Goal: Check status: Check status

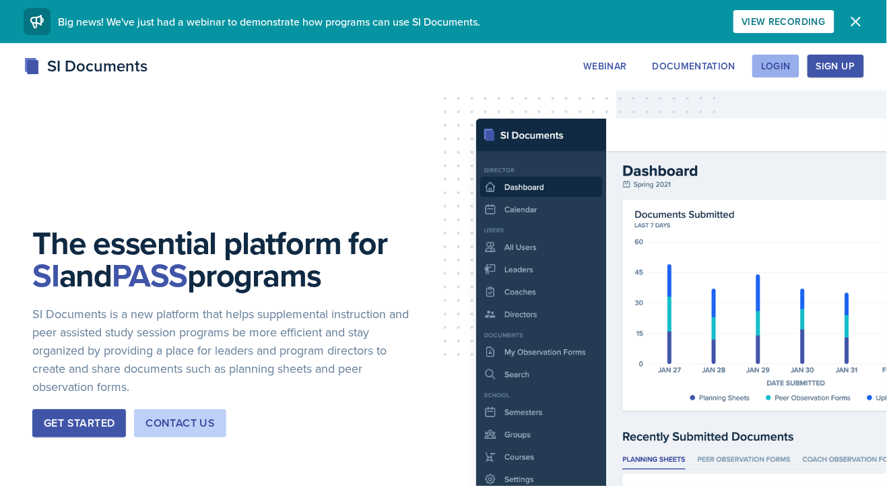
click at [769, 71] on div "Login" at bounding box center [776, 66] width 30 height 11
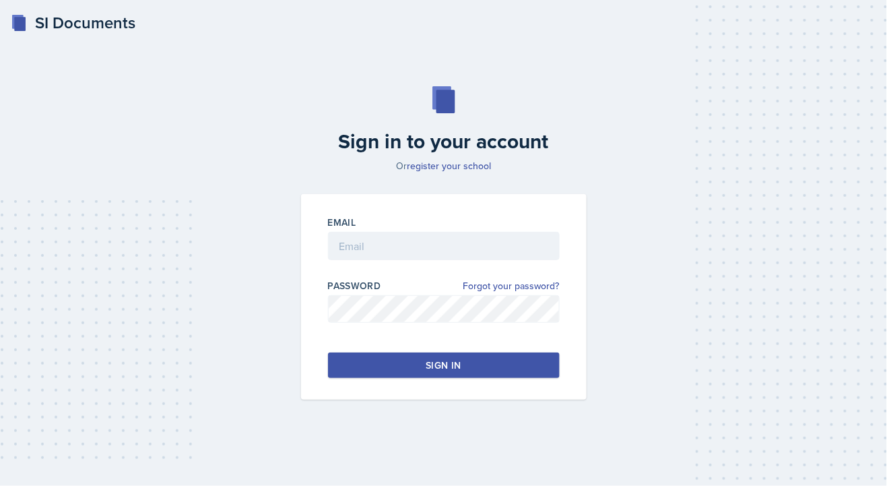
click at [490, 229] on div "Email" at bounding box center [444, 222] width 232 height 13
click at [499, 260] on input "email" at bounding box center [444, 246] width 232 height 28
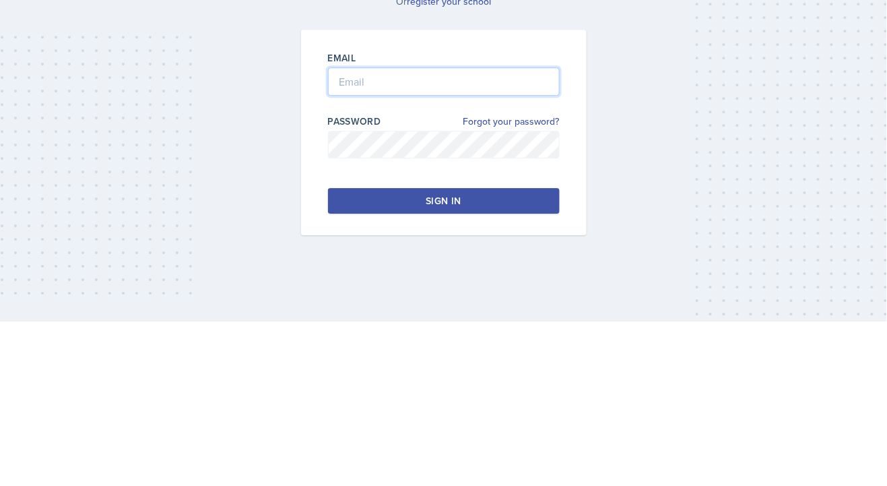
type input "[EMAIL_ADDRESS][DOMAIN_NAME]"
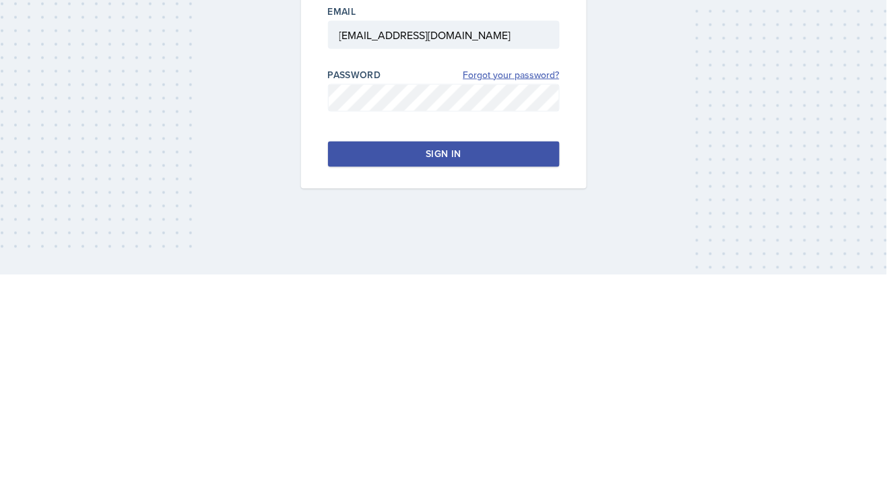
click at [479, 293] on link "Forgot your password?" at bounding box center [511, 286] width 96 height 14
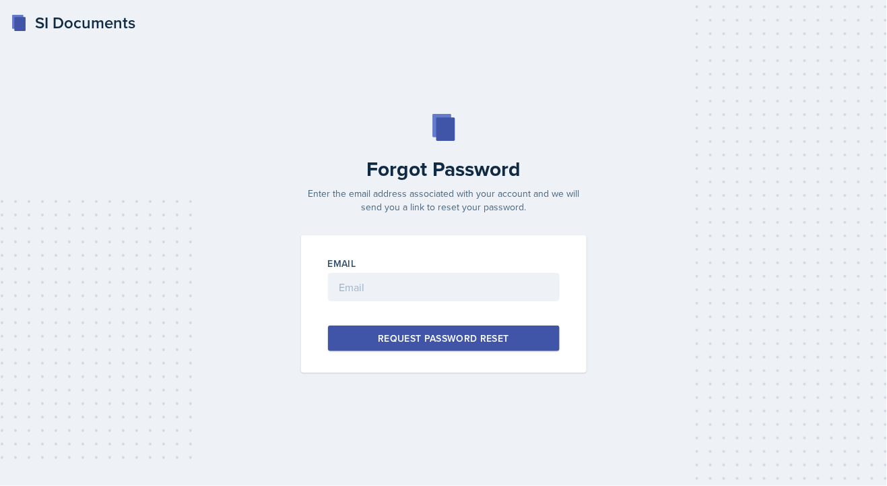
click at [490, 255] on div "Forgot Password Enter the email address associated with your account and we wil…" at bounding box center [444, 243] width 844 height 259
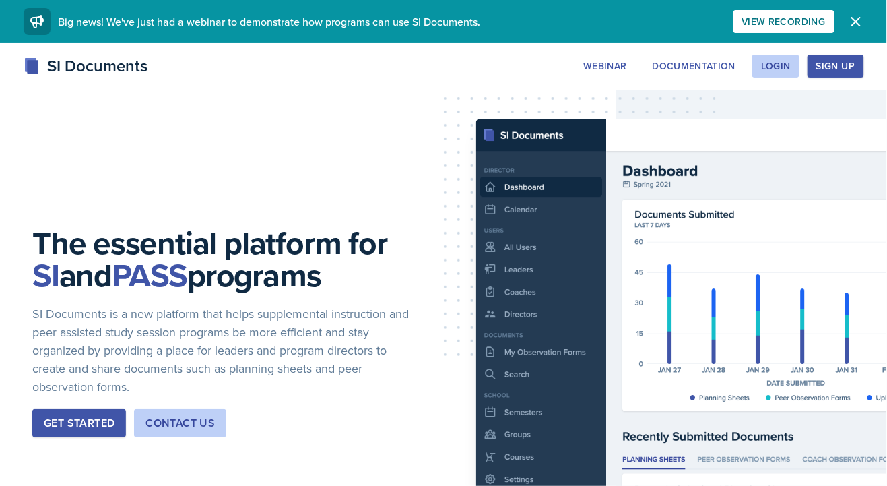
click at [843, 71] on div "Sign Up" at bounding box center [835, 66] width 38 height 11
click at [779, 68] on div "Login" at bounding box center [776, 66] width 30 height 11
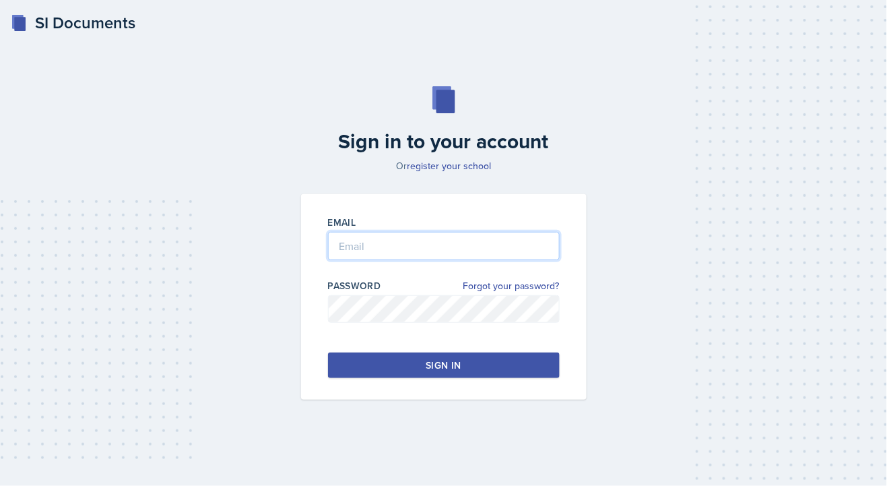
click at [455, 260] on input "email" at bounding box center [444, 246] width 232 height 28
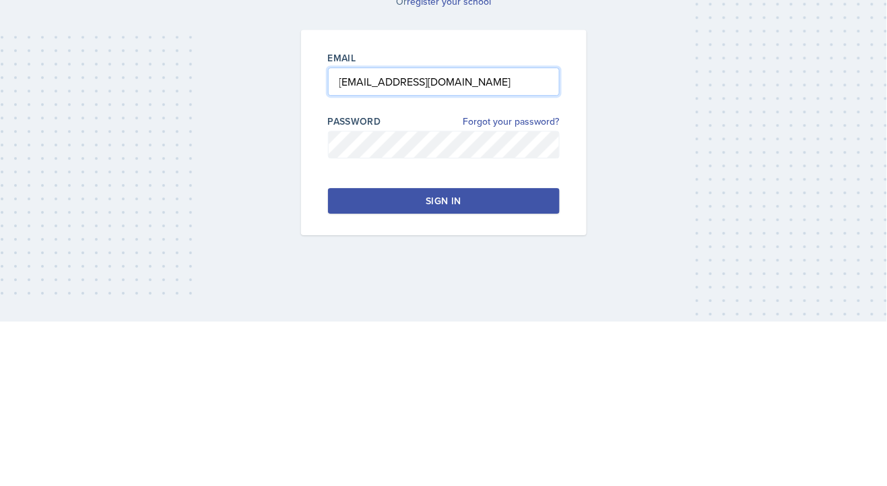
type input "[EMAIL_ADDRESS][DOMAIN_NAME]"
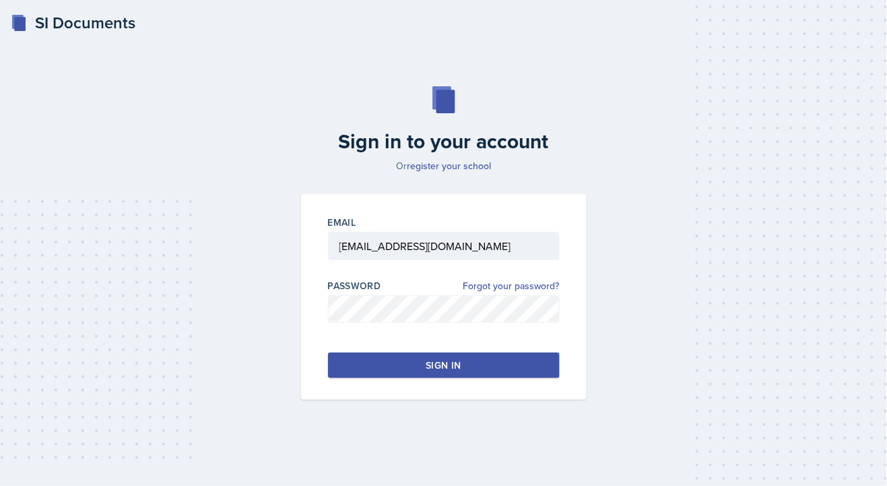
click at [523, 378] on button "Sign in" at bounding box center [444, 365] width 232 height 26
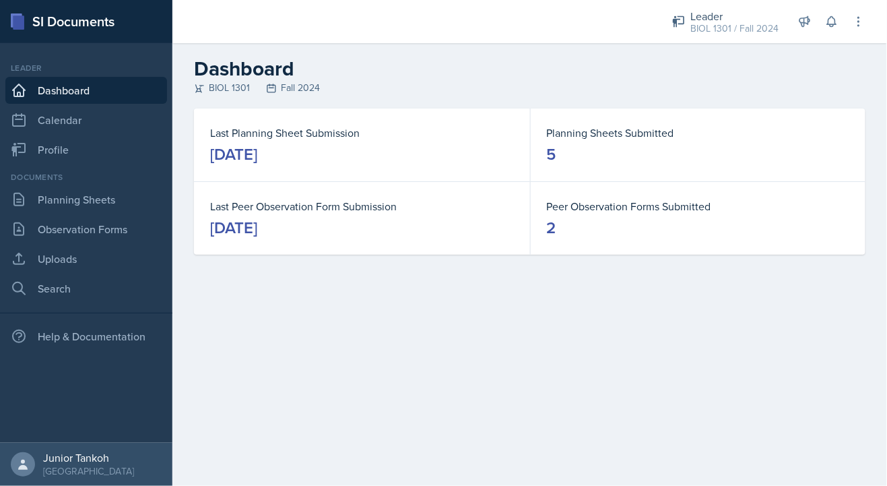
click at [819, 329] on main "Dashboard BIOL 1301 Fall 2024 Last Planning Sheet Submission [DATE] Planning Sh…" at bounding box center [529, 264] width 715 height 443
click at [442, 361] on main "Dashboard BIOL 1301 Fall 2024 Last Planning Sheet Submission [DATE] Planning Sh…" at bounding box center [529, 264] width 715 height 443
click at [449, 355] on main "Dashboard BIOL 1301 Fall 2024 Last Planning Sheet Submission [DATE] Planning Sh…" at bounding box center [529, 264] width 715 height 443
click at [455, 346] on main "Dashboard BIOL 1301 Fall 2024 Last Planning Sheet Submission [DATE] Planning Sh…" at bounding box center [529, 264] width 715 height 443
click at [857, 26] on icon at bounding box center [858, 21] width 13 height 13
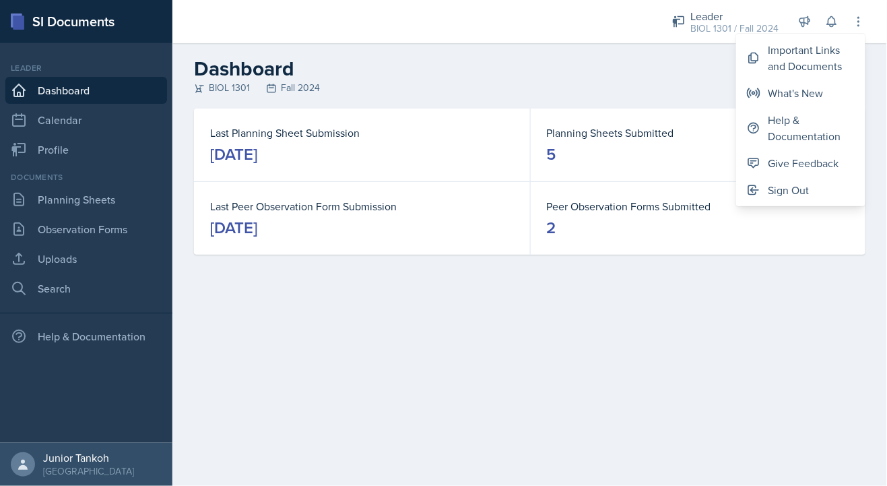
click at [794, 264] on div "Last Planning Sheet Submission [DATE] Planning Sheets Submitted 5 Last Peer Obs…" at bounding box center [529, 197] width 715 height 178
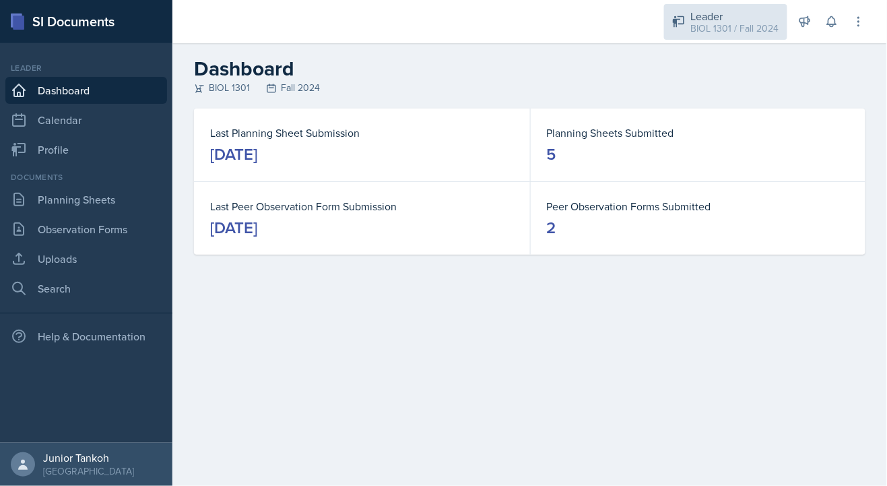
click at [752, 24] on div "BIOL 1301 / Fall 2024" at bounding box center [735, 29] width 88 height 14
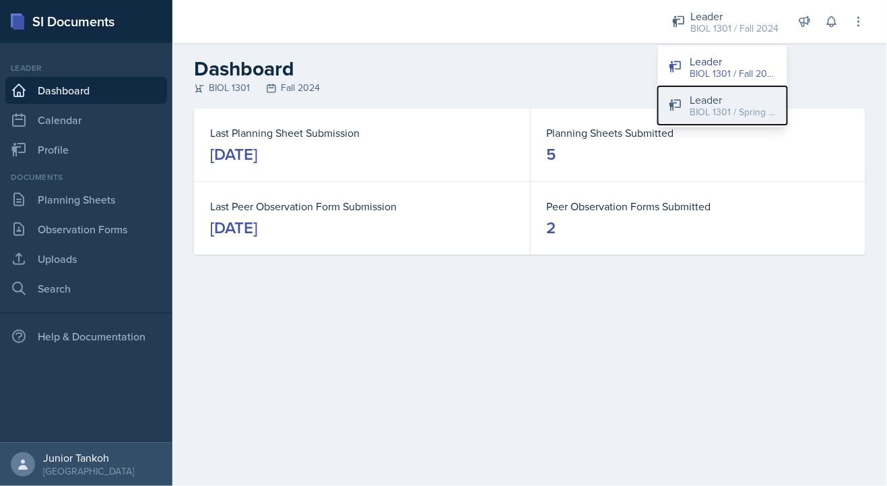
click at [739, 110] on div "BIOL 1301 / Spring 2025" at bounding box center [733, 112] width 86 height 14
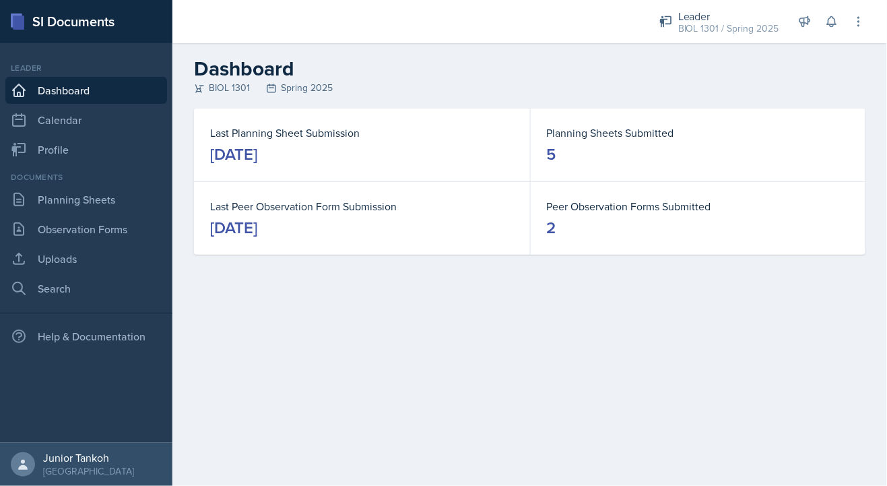
click at [234, 145] on div "[DATE]" at bounding box center [233, 154] width 47 height 22
click at [238, 156] on div "[DATE]" at bounding box center [233, 154] width 47 height 22
click at [242, 168] on div "Last Planning Sheet Submission [DATE]" at bounding box center [362, 144] width 336 height 73
click at [287, 242] on div "Last Peer Observation Form Submission [DATE]" at bounding box center [362, 218] width 336 height 73
click at [65, 200] on link "Planning Sheets" at bounding box center [86, 199] width 162 height 27
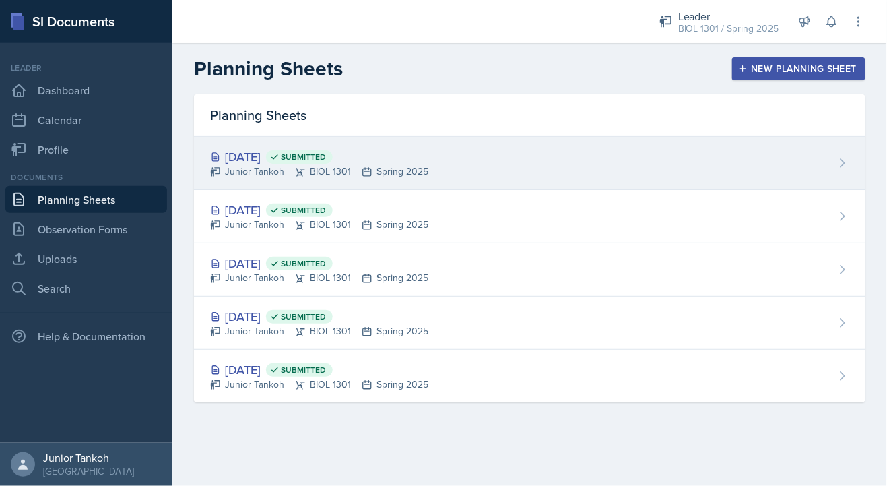
click at [263, 165] on div "Junior Tankoh BIOL 1301 Spring 2025" at bounding box center [319, 171] width 218 height 14
